Goal: Find specific page/section: Find specific page/section

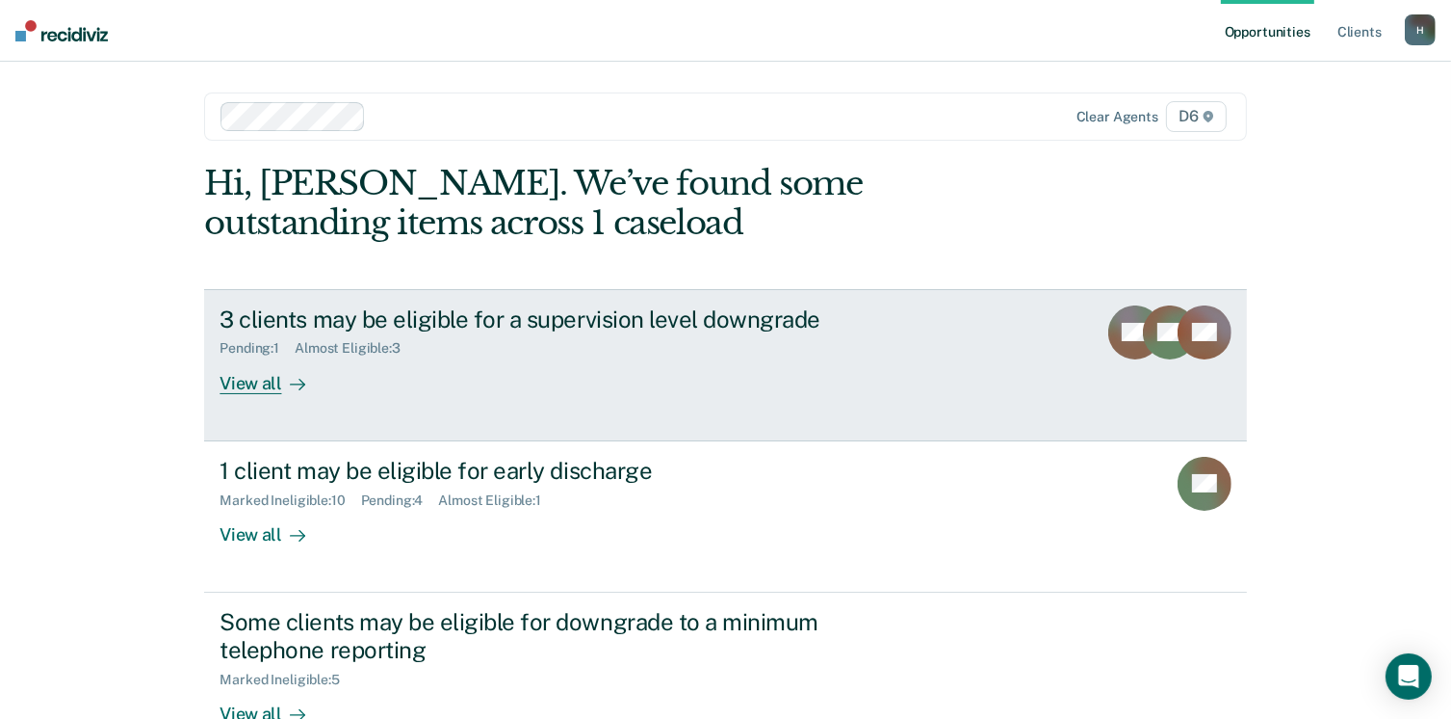
click at [248, 390] on div "View all" at bounding box center [274, 375] width 108 height 38
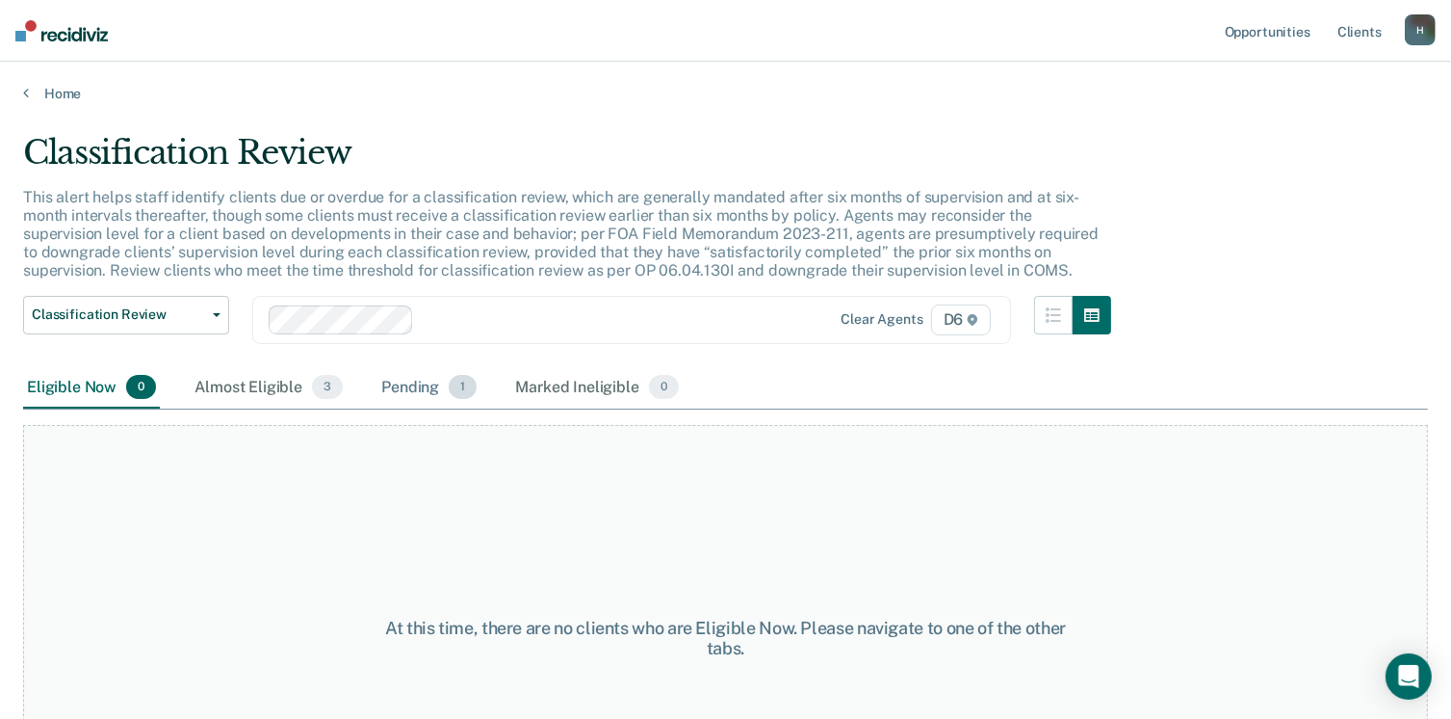
click at [405, 387] on div "Pending 1" at bounding box center [429, 388] width 103 height 42
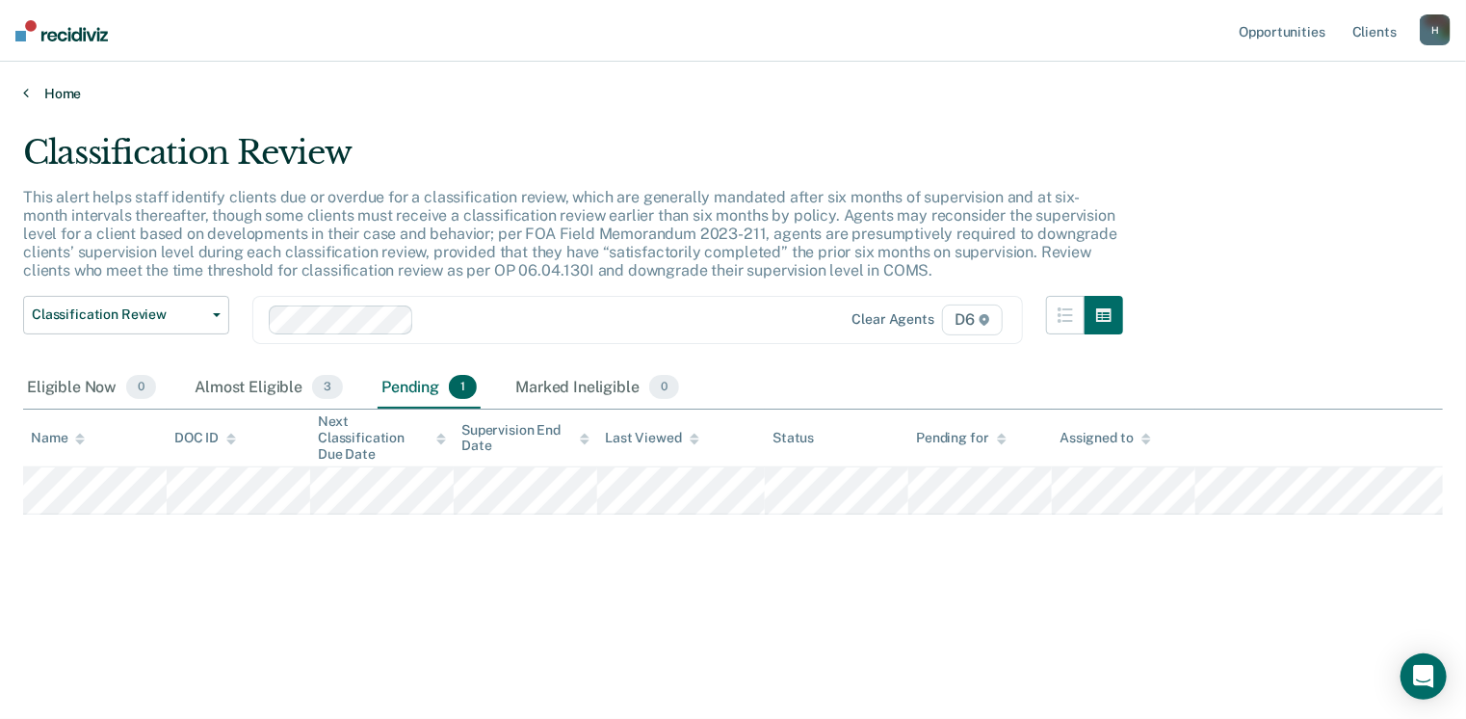
click at [47, 100] on link "Home" at bounding box center [733, 93] width 1420 height 17
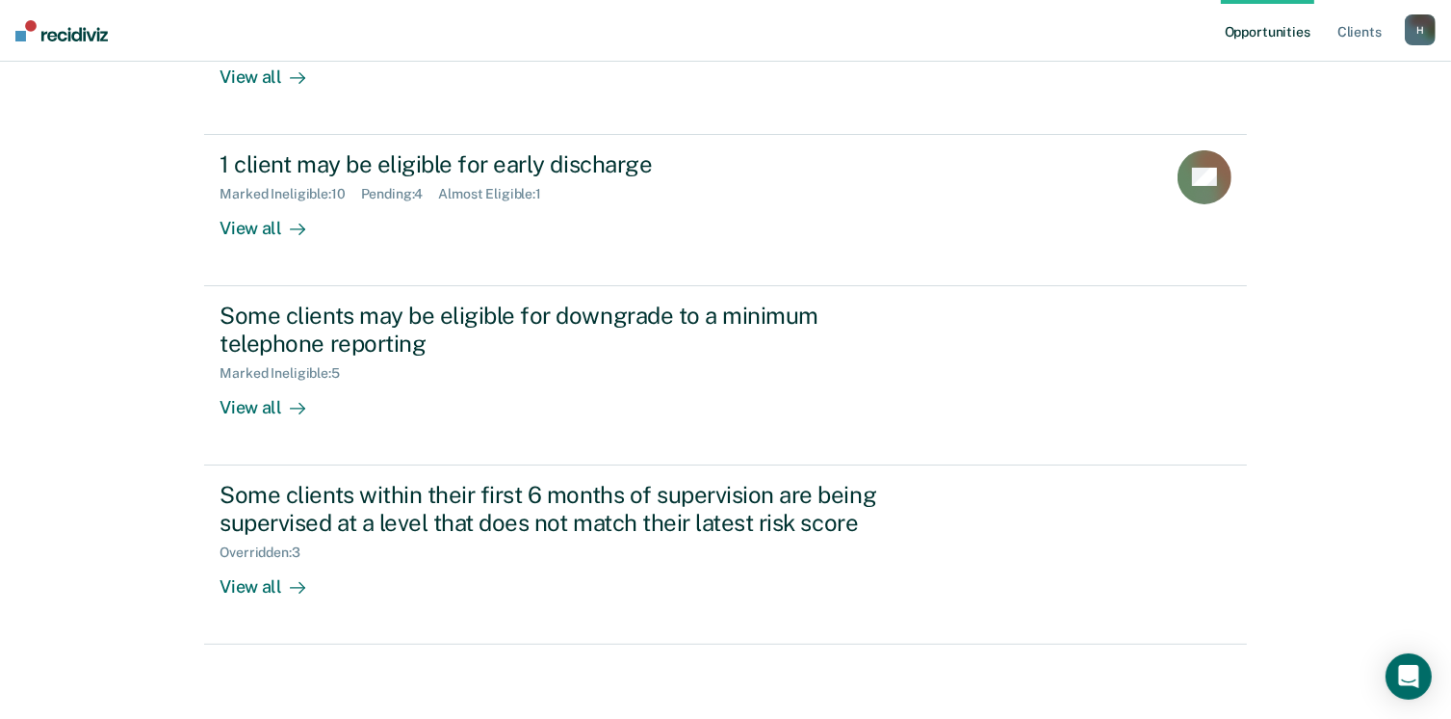
scroll to position [307, 0]
